Goal: Find specific page/section: Find specific page/section

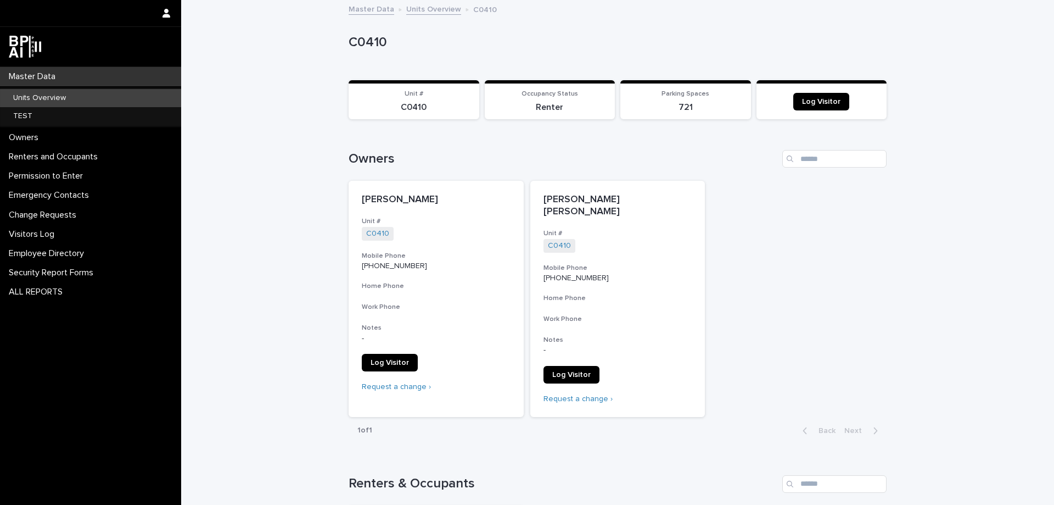
click at [61, 75] on p "Master Data" at bounding box center [34, 76] width 60 height 10
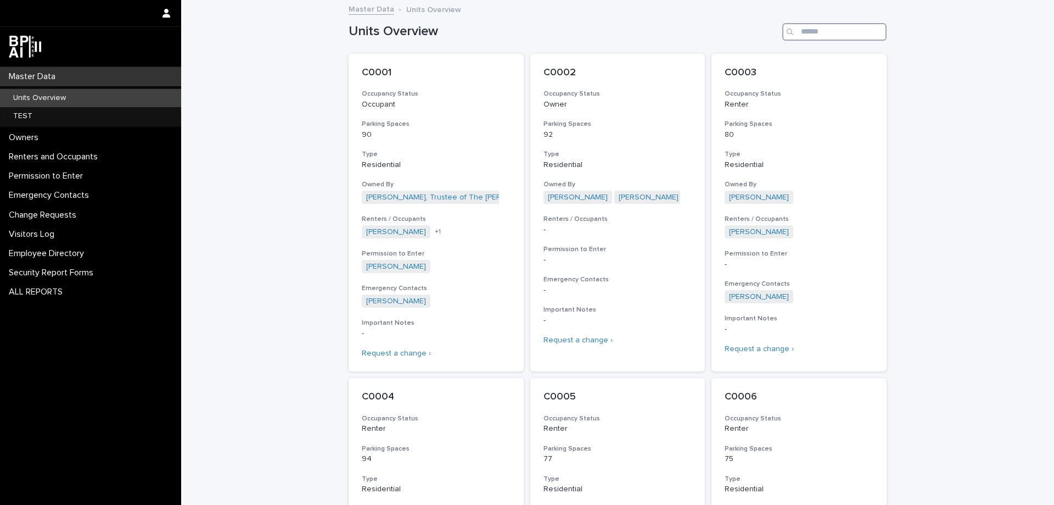
click at [840, 31] on input "Search" at bounding box center [835, 32] width 104 height 18
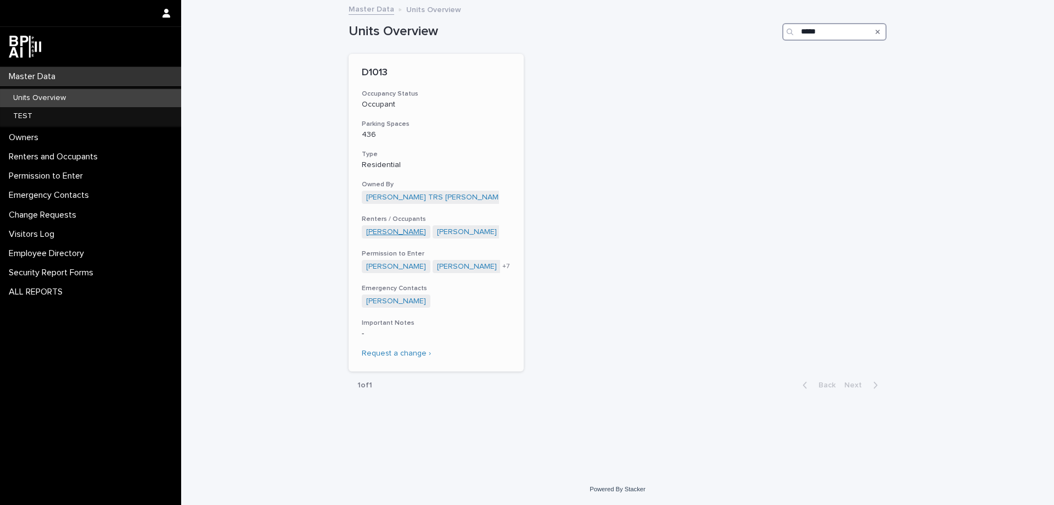
type input "*****"
click at [396, 233] on link "[PERSON_NAME]" at bounding box center [396, 231] width 60 height 9
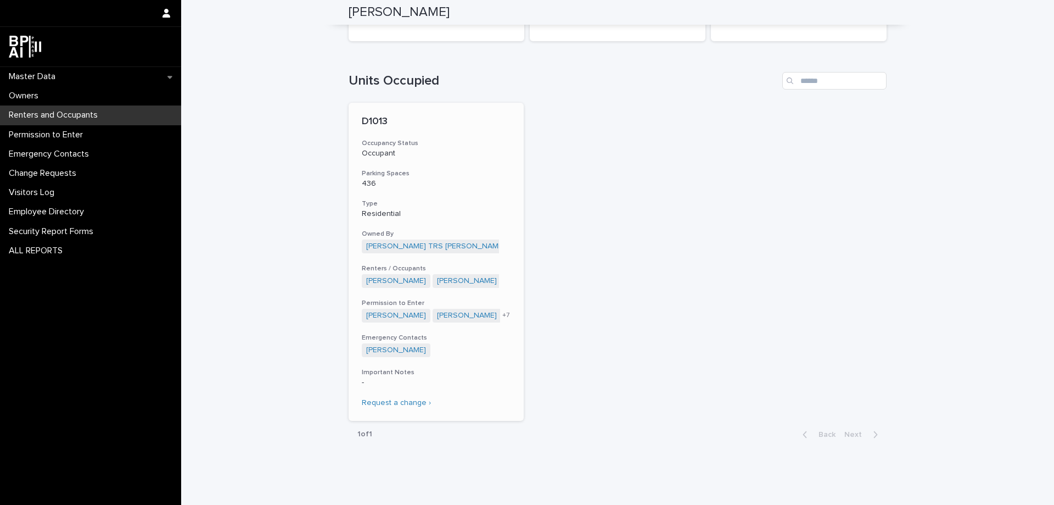
scroll to position [186, 0]
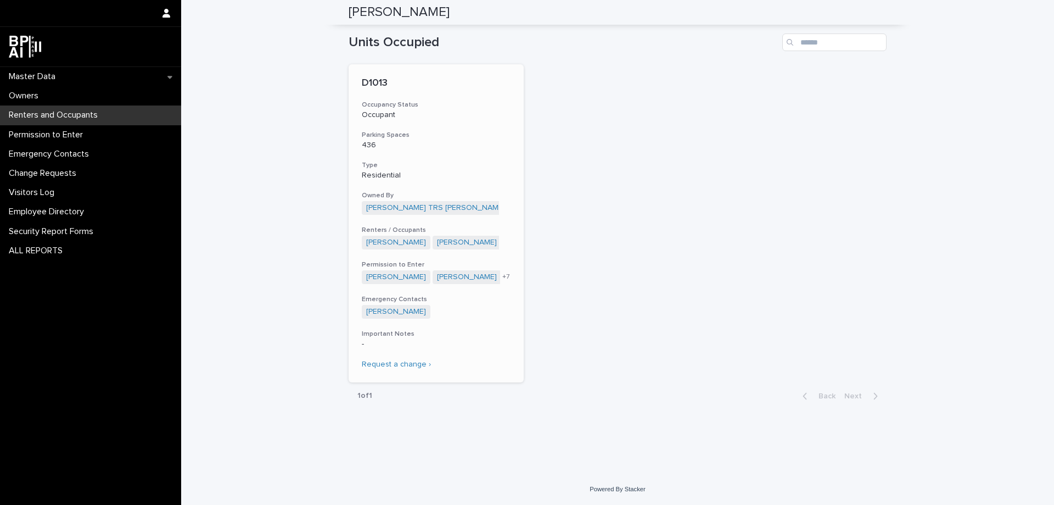
click at [474, 161] on h3 "Type" at bounding box center [436, 165] width 149 height 9
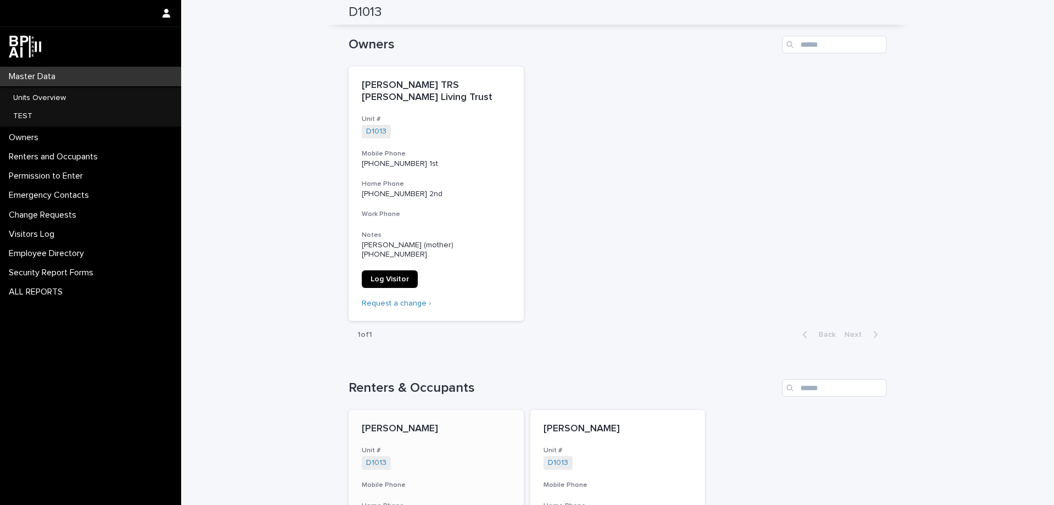
scroll to position [110, 0]
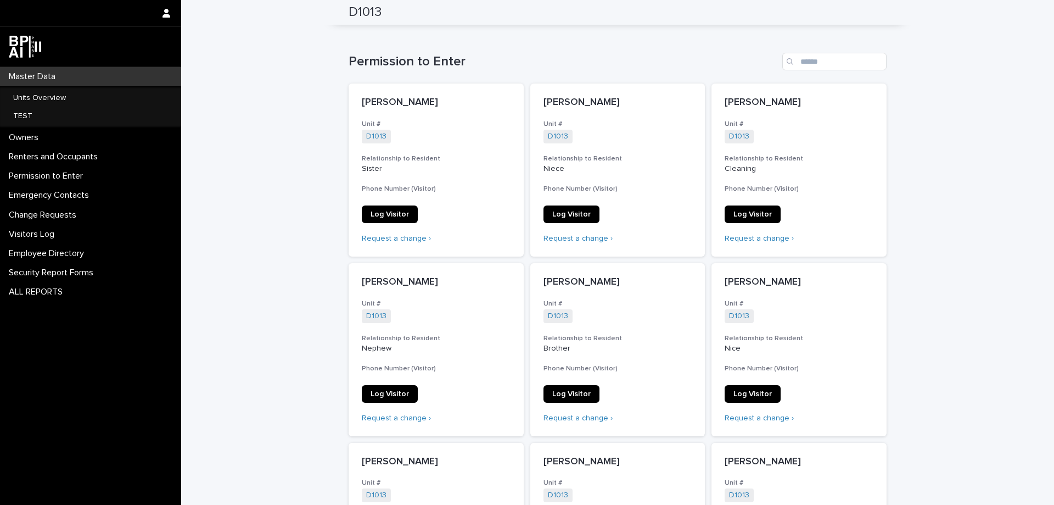
drag, startPoint x: 499, startPoint y: 348, endPoint x: 497, endPoint y: 340, distance: 8.4
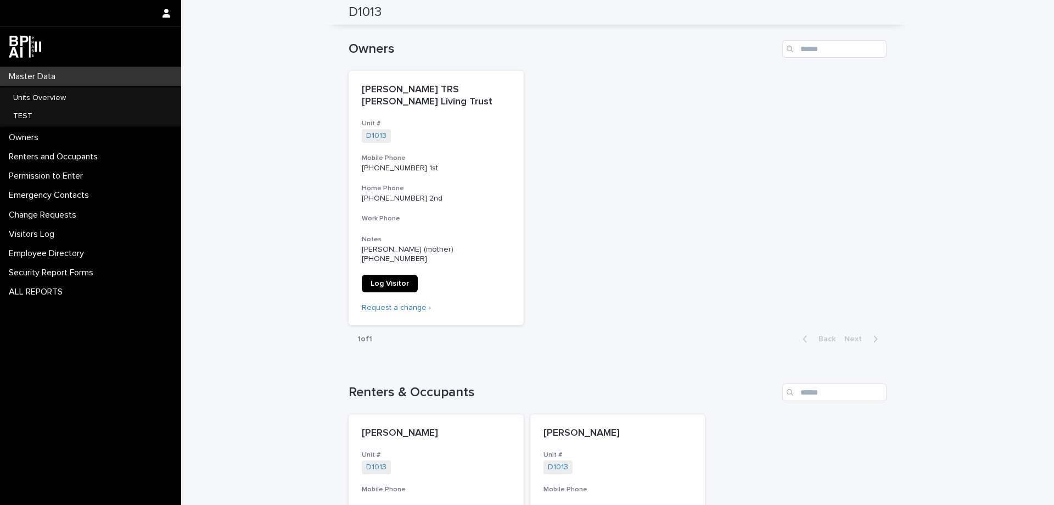
drag, startPoint x: 734, startPoint y: 68, endPoint x: 724, endPoint y: 59, distance: 13.2
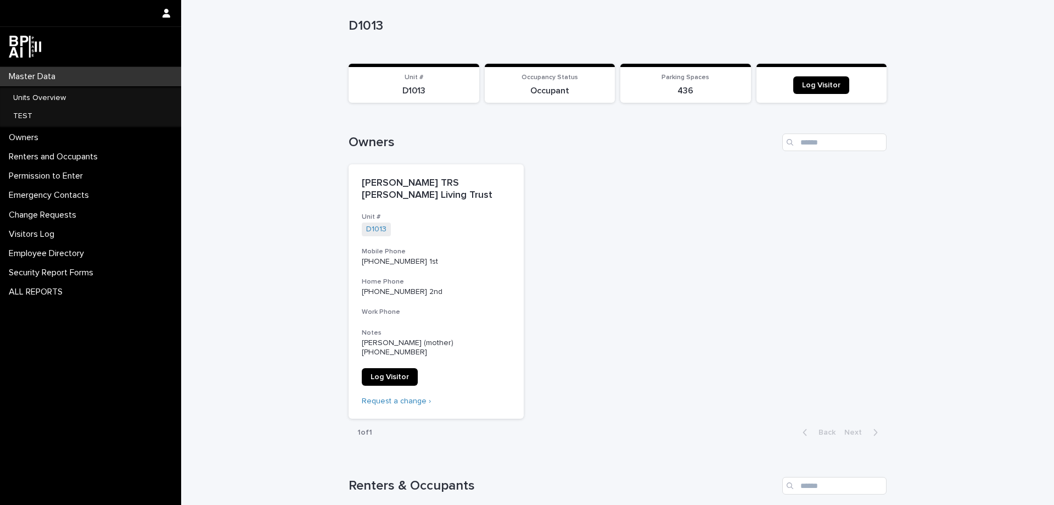
scroll to position [0, 0]
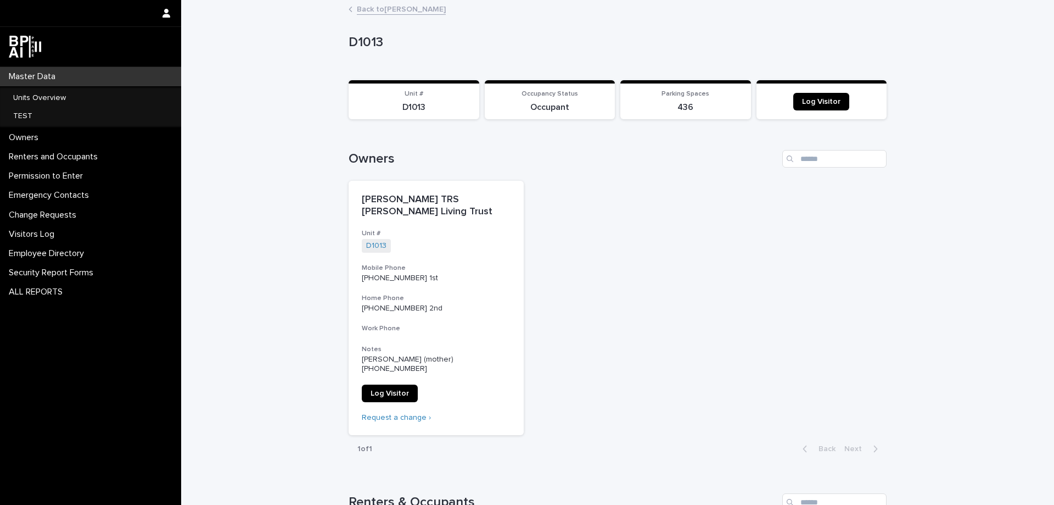
click at [47, 70] on div "Master Data" at bounding box center [90, 76] width 181 height 19
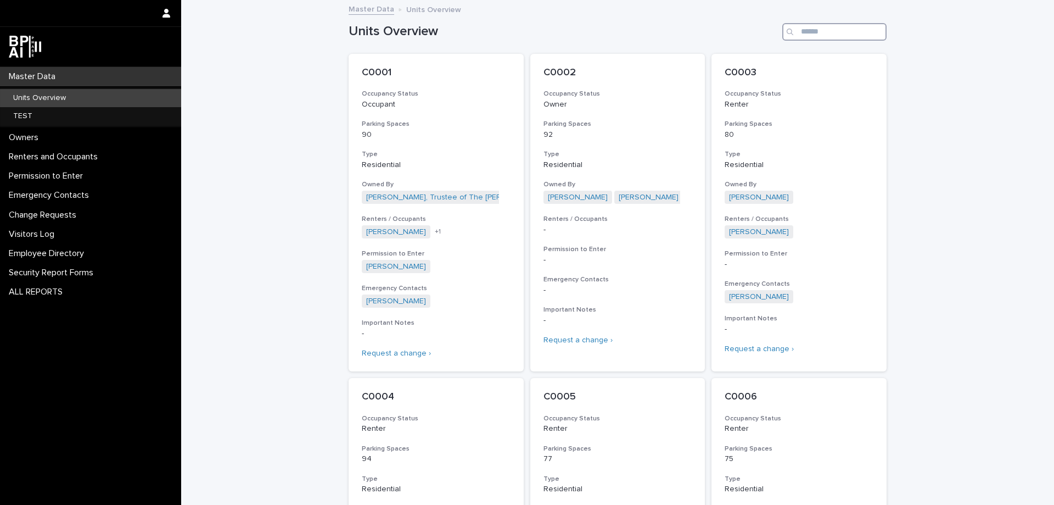
click at [815, 36] on input "Search" at bounding box center [835, 32] width 104 height 18
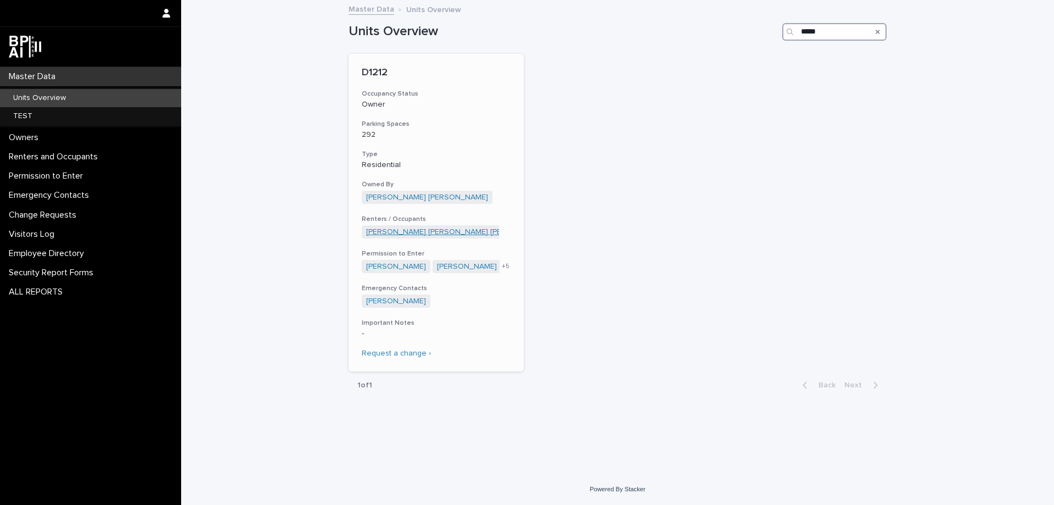
type input "*****"
click at [423, 230] on link "Mario Daniel Ramirez Melendez" at bounding box center [458, 231] width 184 height 9
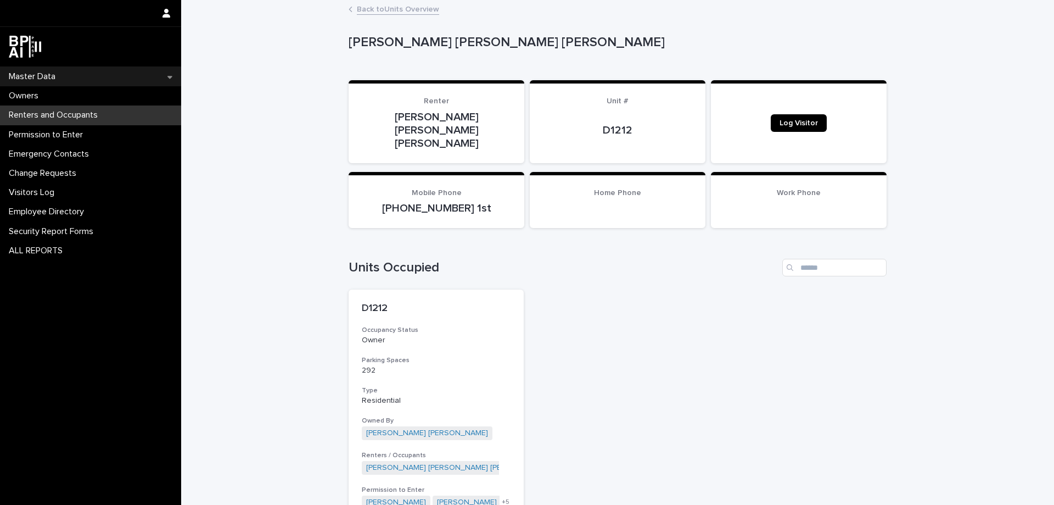
click at [18, 79] on p "Master Data" at bounding box center [34, 76] width 60 height 10
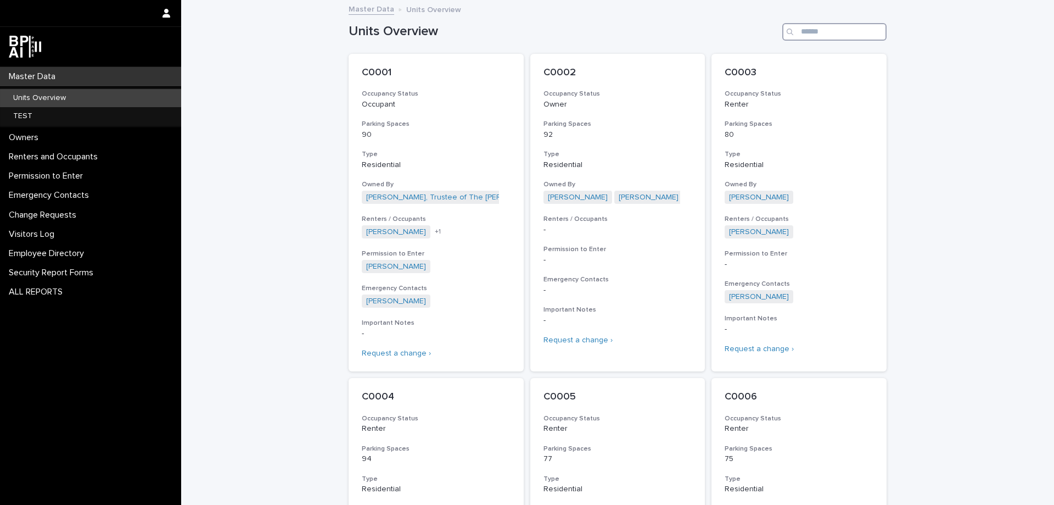
click at [835, 37] on input "Search" at bounding box center [835, 32] width 104 height 18
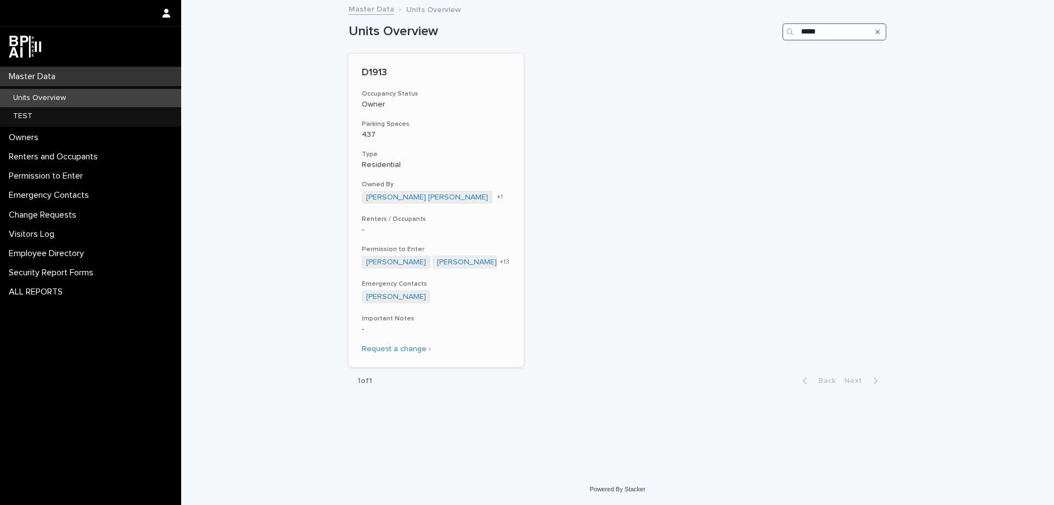
type input "*****"
click at [499, 134] on p "437" at bounding box center [436, 134] width 149 height 9
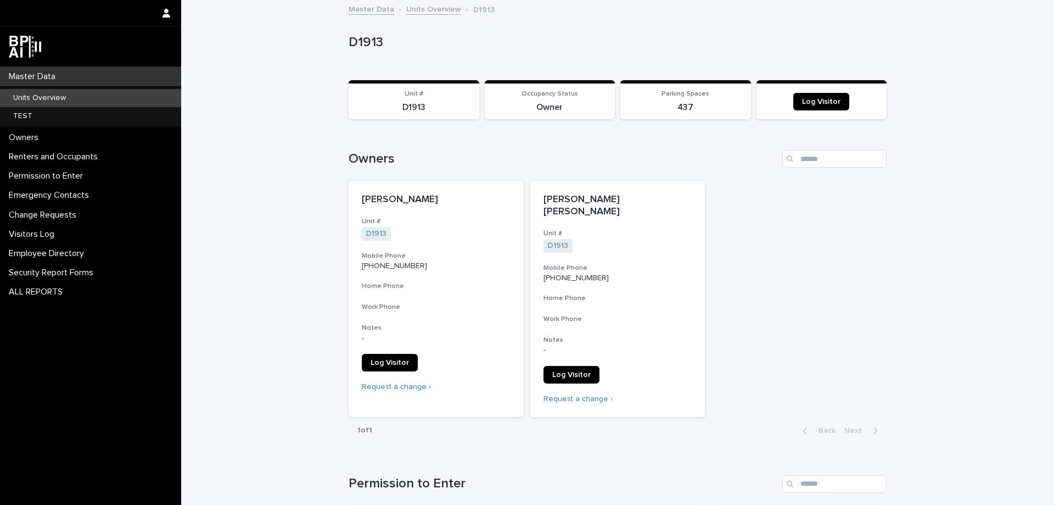
click at [64, 80] on p "Master Data" at bounding box center [34, 76] width 60 height 10
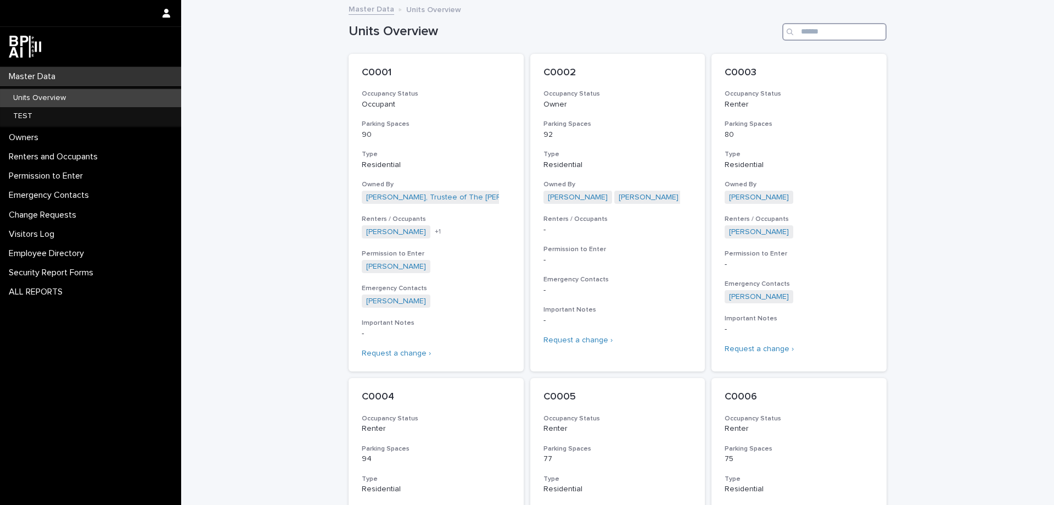
click at [826, 26] on input "Search" at bounding box center [835, 32] width 104 height 18
click at [850, 31] on input "Search" at bounding box center [835, 32] width 104 height 18
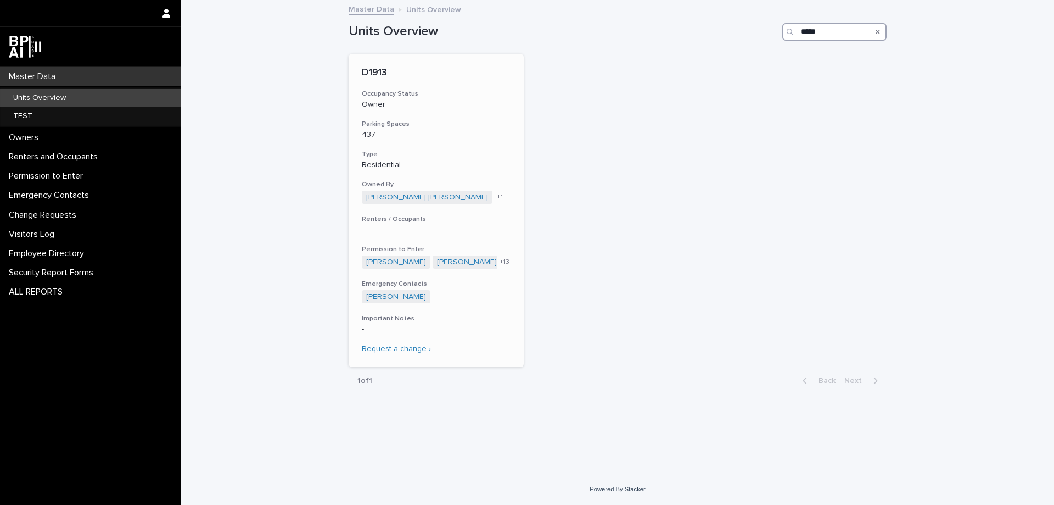
type input "*****"
click at [447, 140] on div "D1913 Occupancy Status Owner Parking Spaces 437 Type Residential Owned By Alici…" at bounding box center [436, 210] width 175 height 313
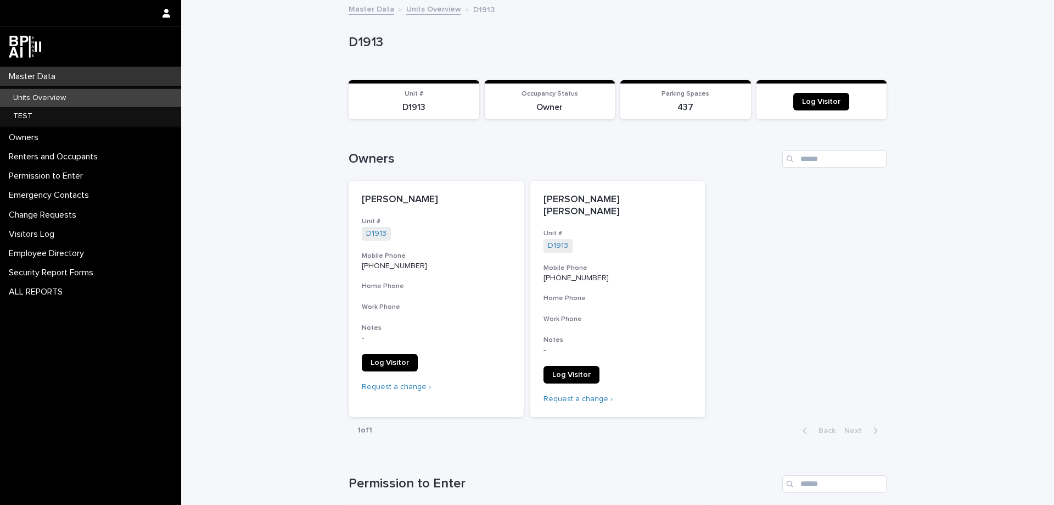
click at [43, 66] on div at bounding box center [90, 66] width 181 height 1
click at [46, 72] on p "Master Data" at bounding box center [34, 76] width 60 height 10
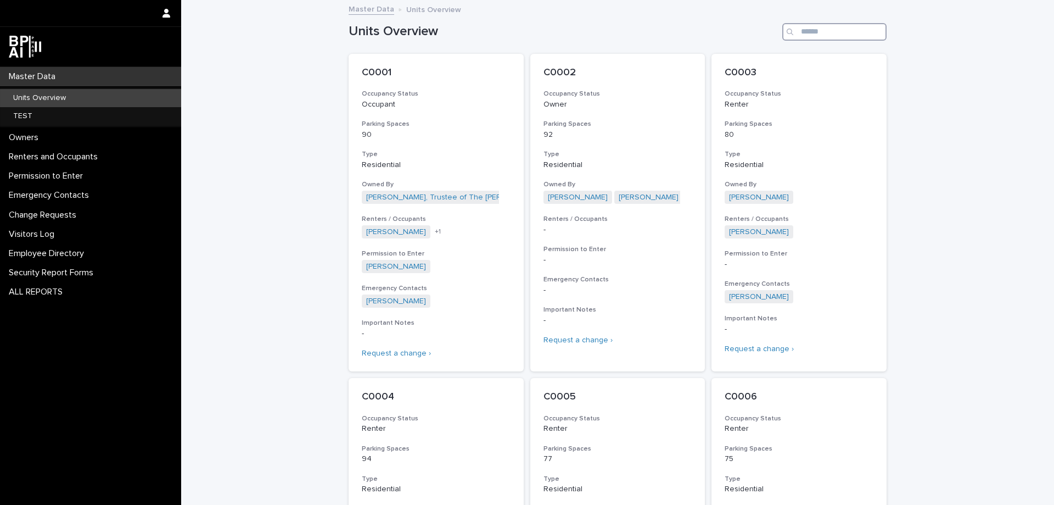
click at [812, 37] on input "Search" at bounding box center [835, 32] width 104 height 18
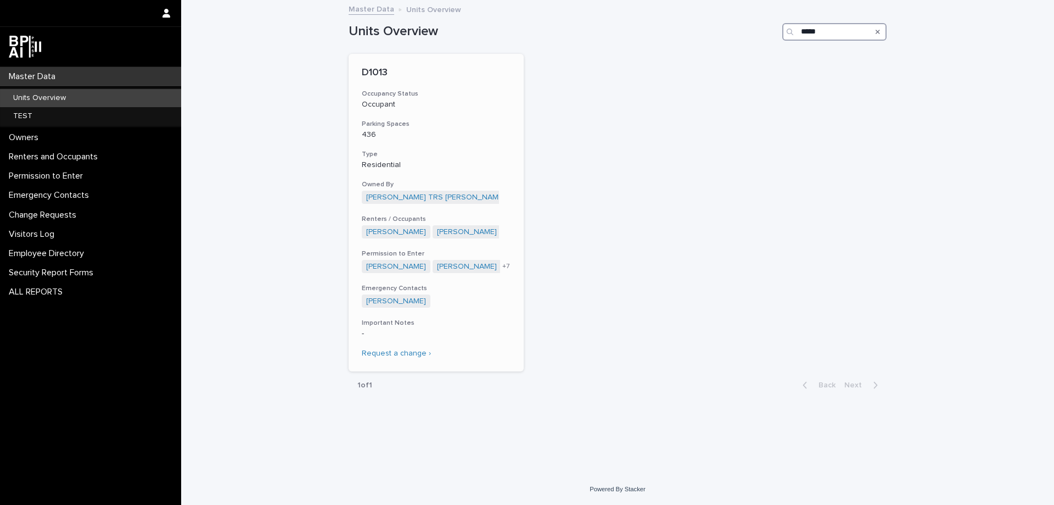
type input "*****"
click at [445, 108] on p "Occupant" at bounding box center [436, 104] width 149 height 9
